Goal: Check status: Check status

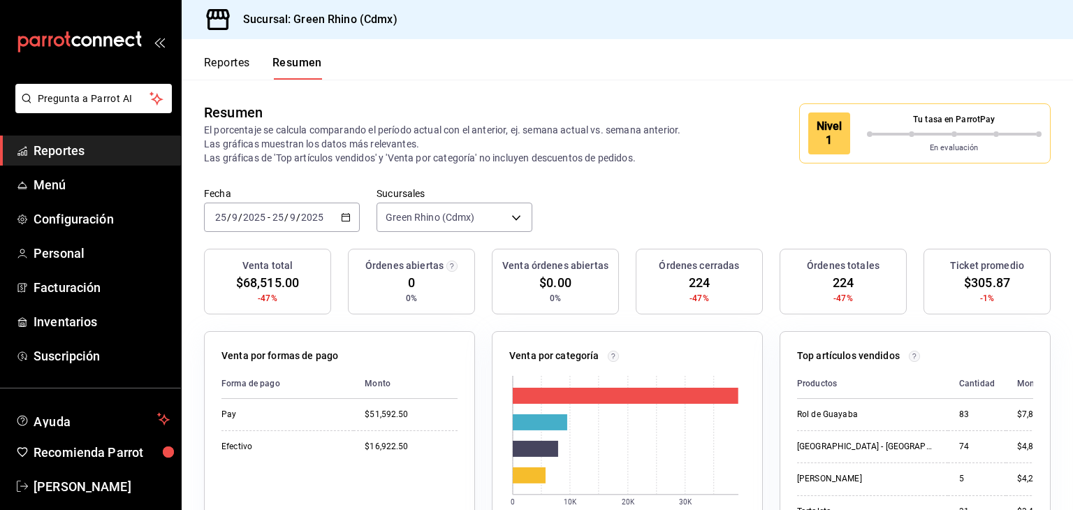
scroll to position [98, 0]
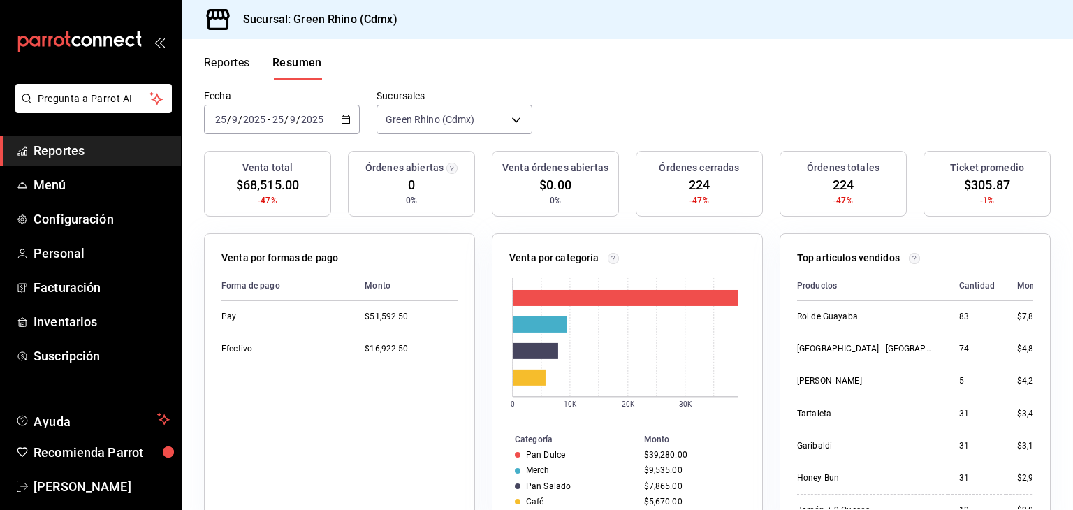
click at [215, 59] on button "Reportes" at bounding box center [227, 68] width 46 height 24
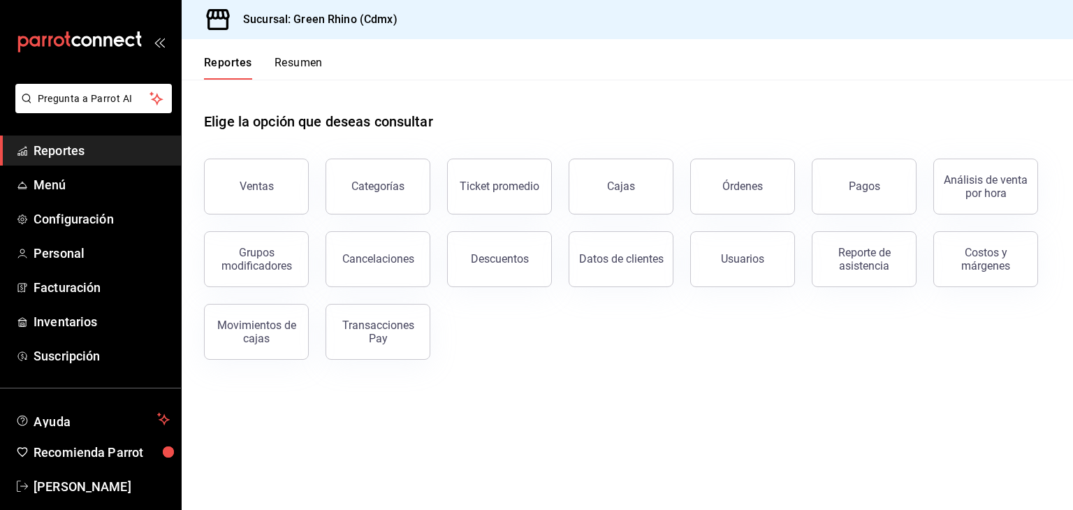
click at [321, 69] on button "Resumen" at bounding box center [298, 68] width 48 height 24
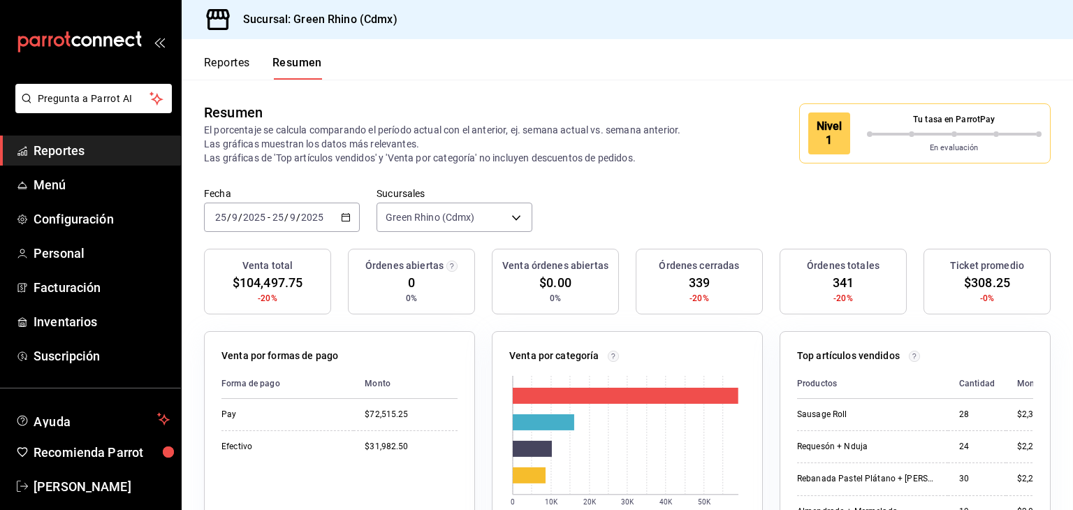
click at [244, 75] on button "Reportes" at bounding box center [227, 68] width 46 height 24
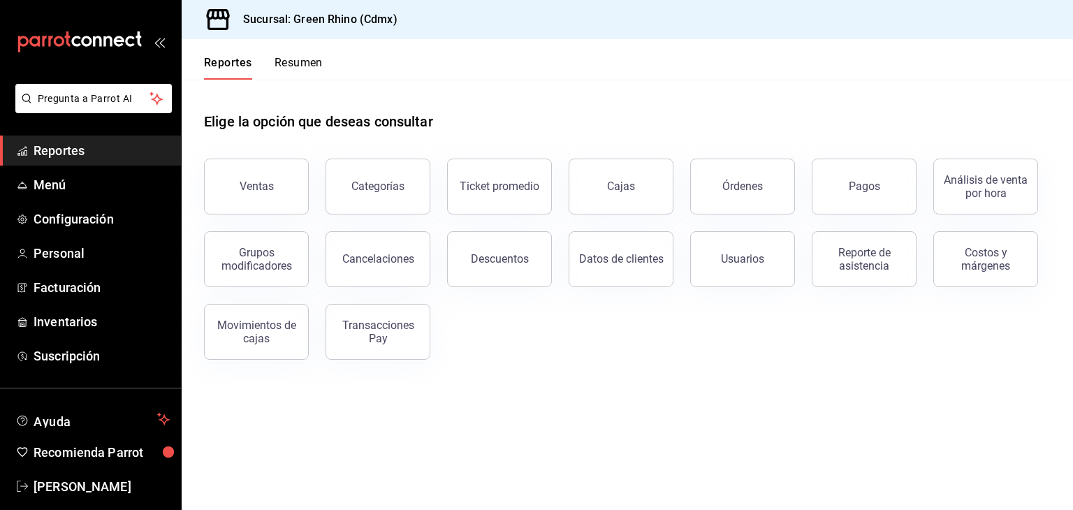
click at [286, 62] on button "Resumen" at bounding box center [298, 68] width 48 height 24
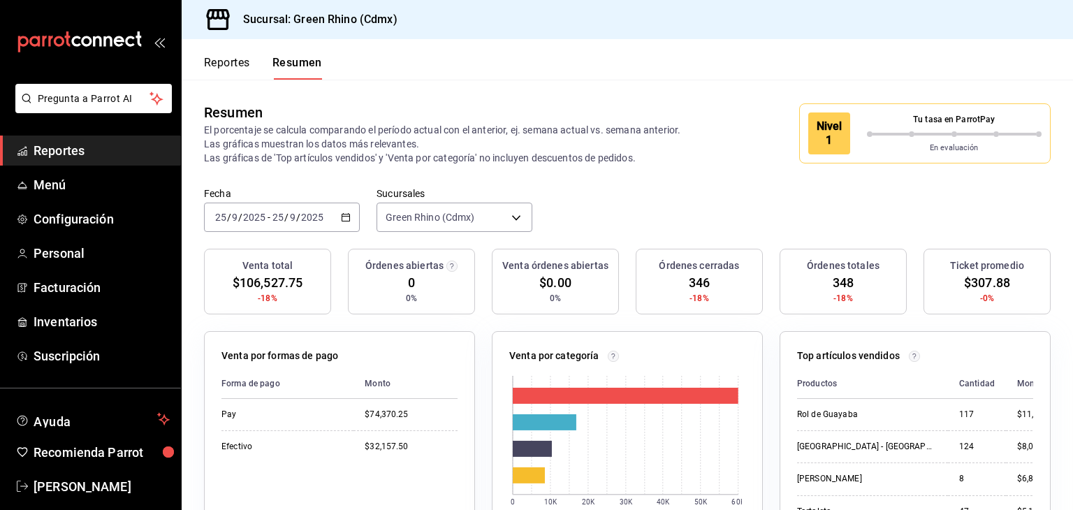
click at [249, 79] on button "Reportes" at bounding box center [227, 68] width 46 height 24
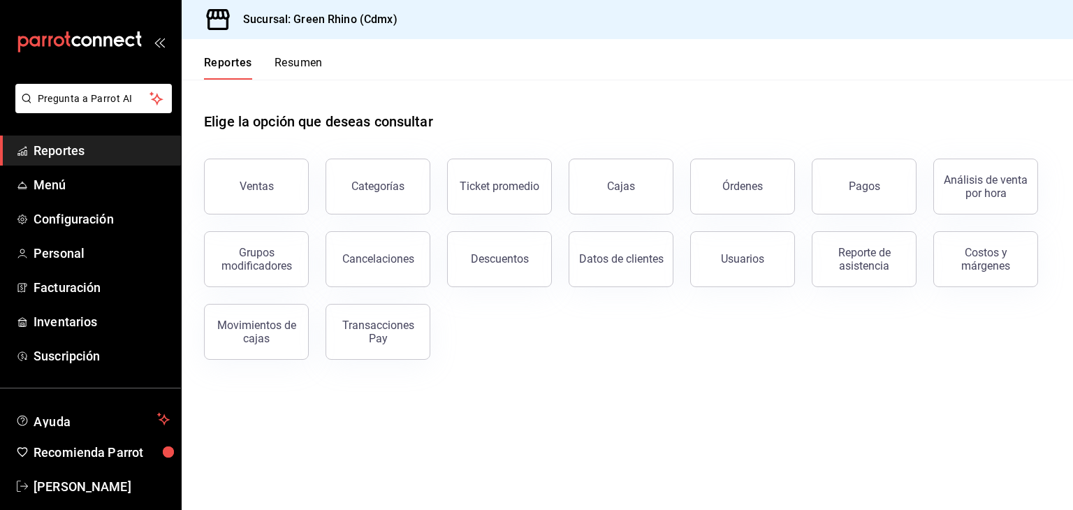
click at [838, 200] on button "Pagos" at bounding box center [863, 187] width 105 height 56
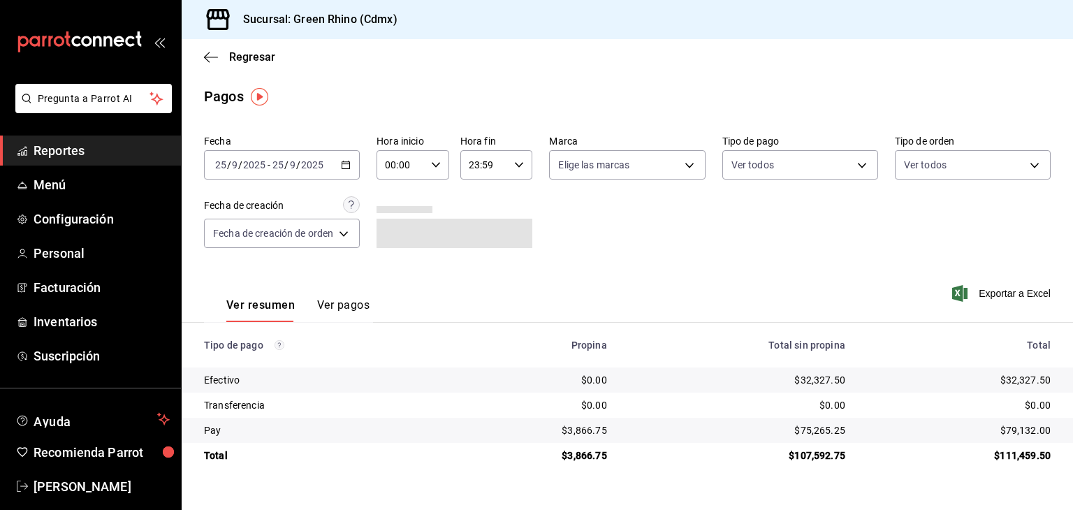
drag, startPoint x: 1020, startPoint y: 430, endPoint x: 1032, endPoint y: 430, distance: 11.9
click at [1029, 430] on div "$79,132.00" at bounding box center [958, 430] width 183 height 14
click at [1032, 429] on div "$79,132.00" at bounding box center [958, 430] width 183 height 14
click at [1031, 429] on div "$79,132.00" at bounding box center [958, 430] width 183 height 14
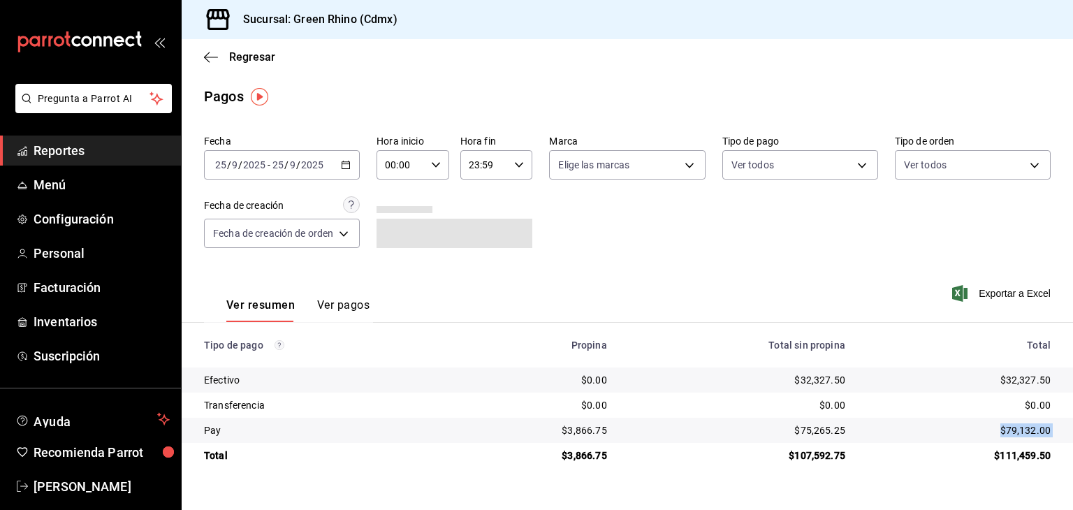
click at [1031, 429] on div "$79,132.00" at bounding box center [958, 430] width 183 height 14
